Goal: Check status: Check status

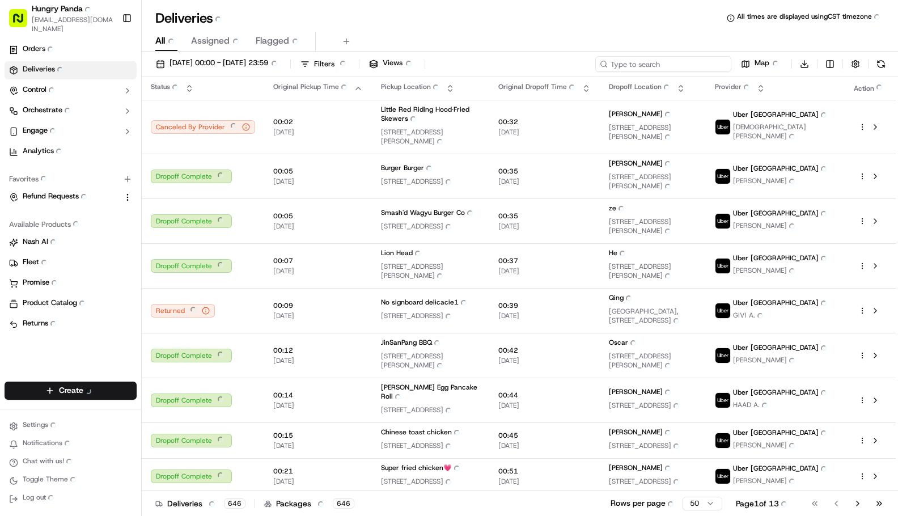
click at [675, 62] on input at bounding box center [664, 64] width 136 height 16
paste input "7344308208052780371242"
type input "7344308208052780371242"
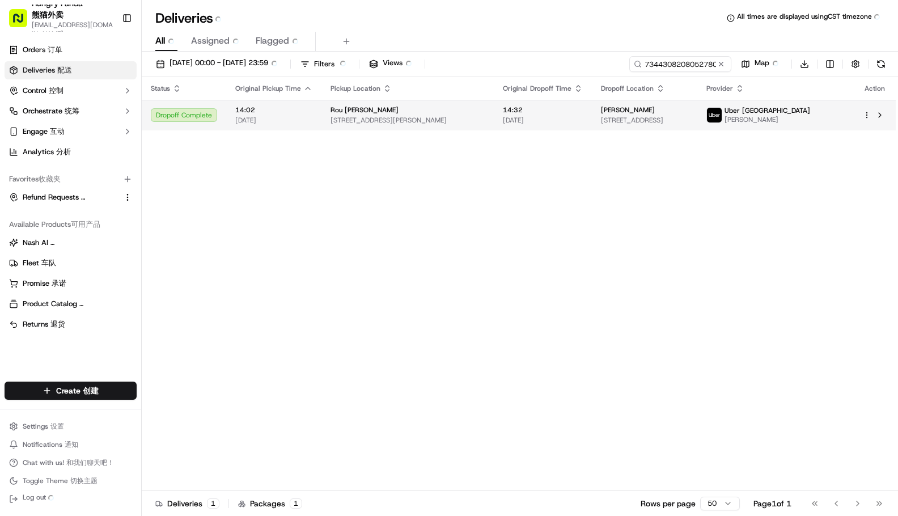
click at [801, 118] on span "[PERSON_NAME]" at bounding box center [768, 119] width 86 height 9
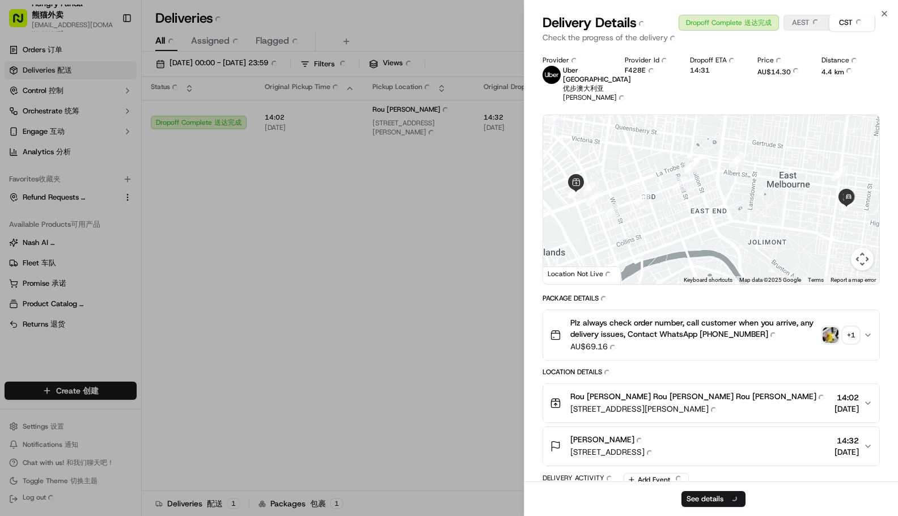
click at [855, 310] on button "Plz always check order number, call customer when you arrive, any delivery issu…" at bounding box center [711, 335] width 336 height 50
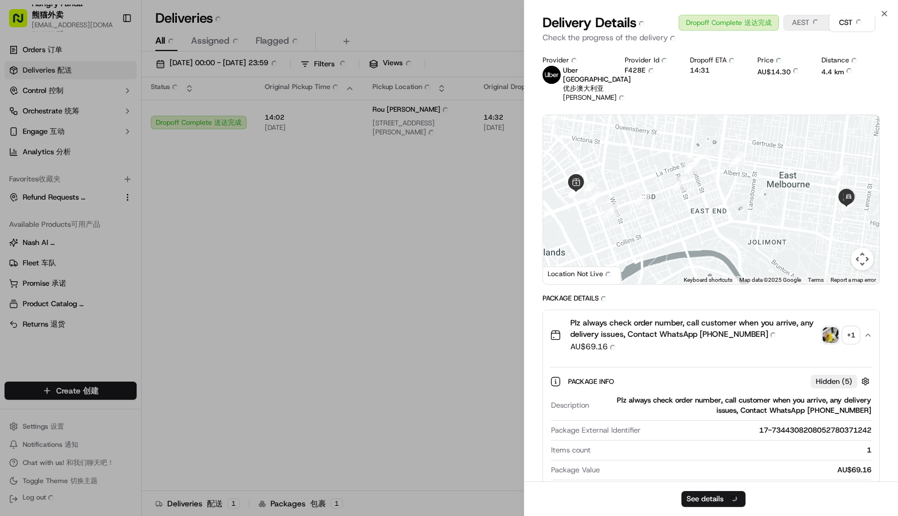
click at [851, 327] on div "+ 1 + 1" at bounding box center [851, 335] width 16 height 16
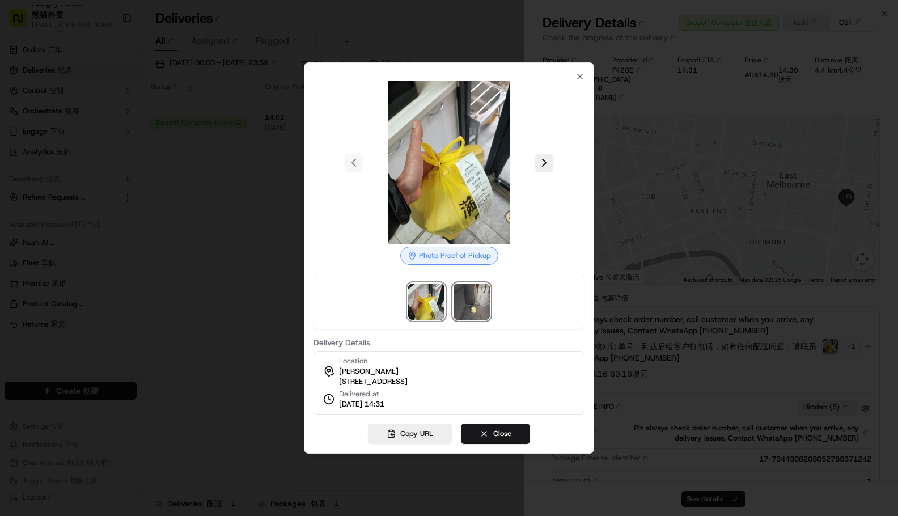
click at [474, 293] on img at bounding box center [472, 302] width 36 height 36
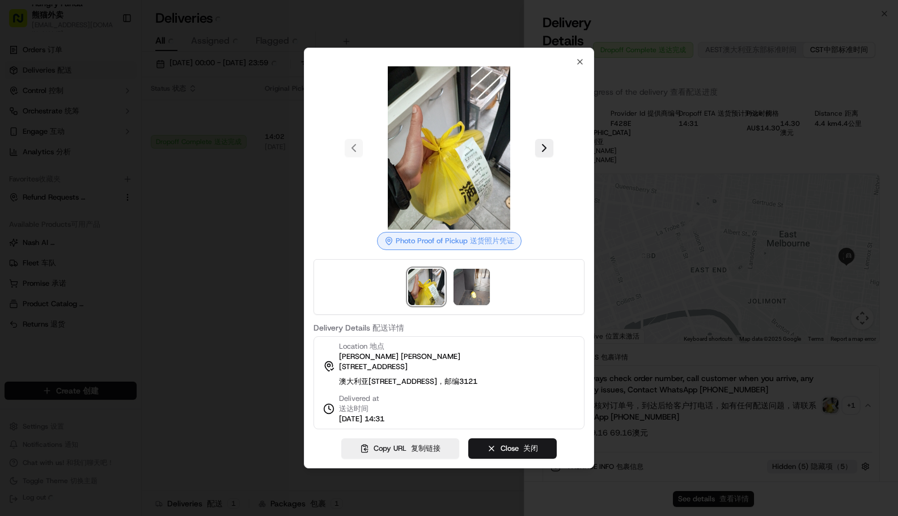
click at [264, 265] on div at bounding box center [449, 258] width 898 height 516
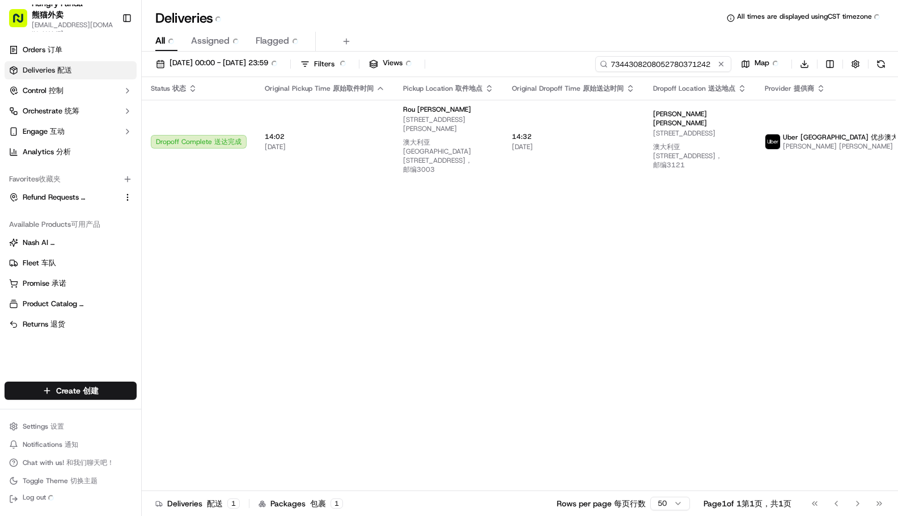
click at [674, 63] on input "7344308208052780371242" at bounding box center [664, 64] width 136 height 16
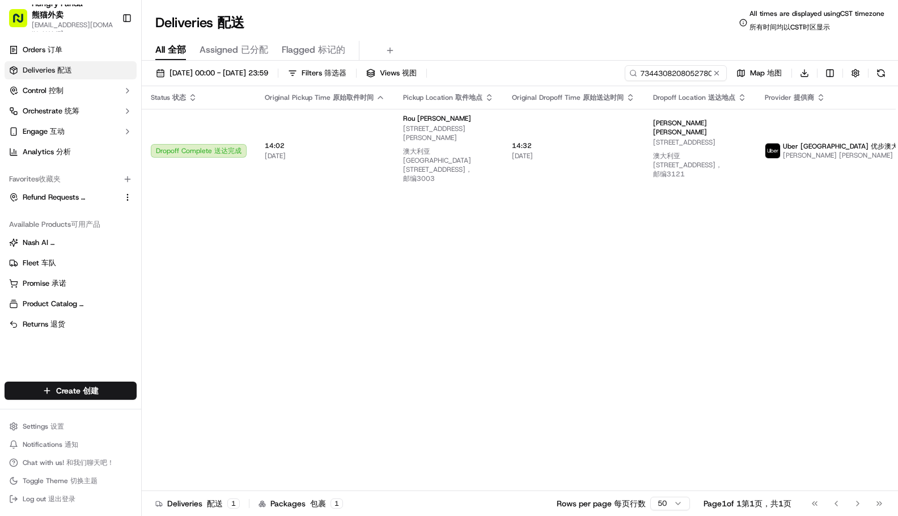
click at [664, 238] on div "Status Status 状态 Original Pickup Time Original Pickup Time 原始取件时间 Pickup Locati…" at bounding box center [557, 293] width 831 height 414
